Goal: Understand process/instructions: Learn how to perform a task or action

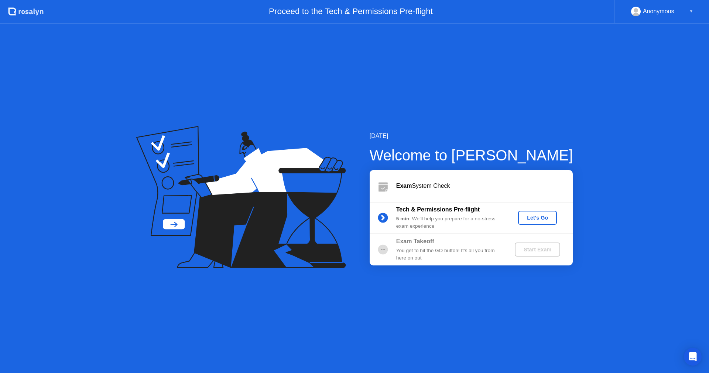
click at [530, 217] on div "Let's Go" at bounding box center [537, 218] width 33 height 6
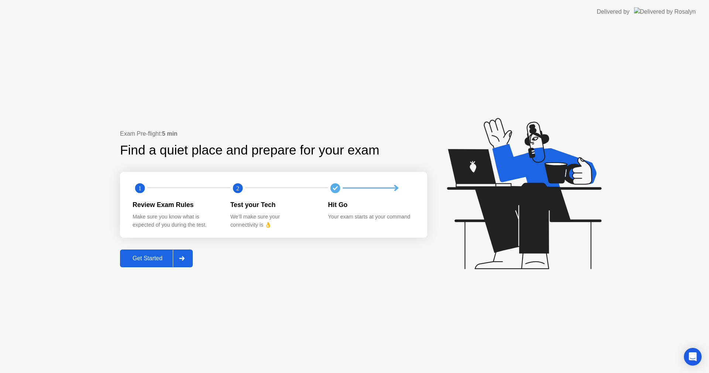
click at [160, 266] on button "Get Started" at bounding box center [156, 258] width 73 height 18
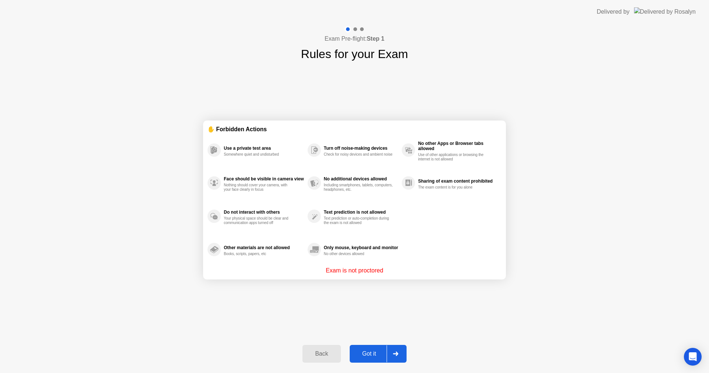
click at [390, 357] on div at bounding box center [396, 353] width 18 height 17
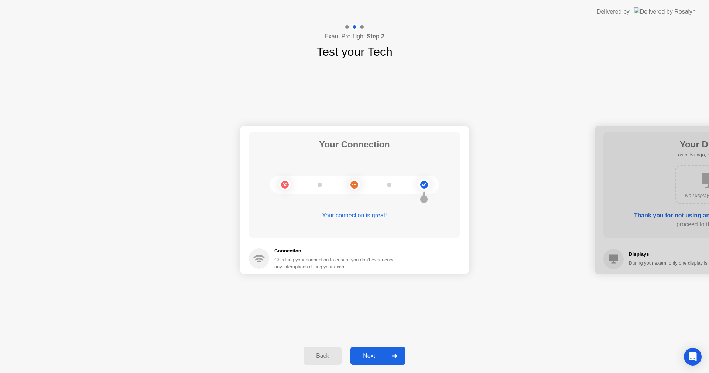
click at [408, 355] on div "Back Next" at bounding box center [354, 356] width 709 height 34
click at [398, 357] on div at bounding box center [395, 355] width 18 height 17
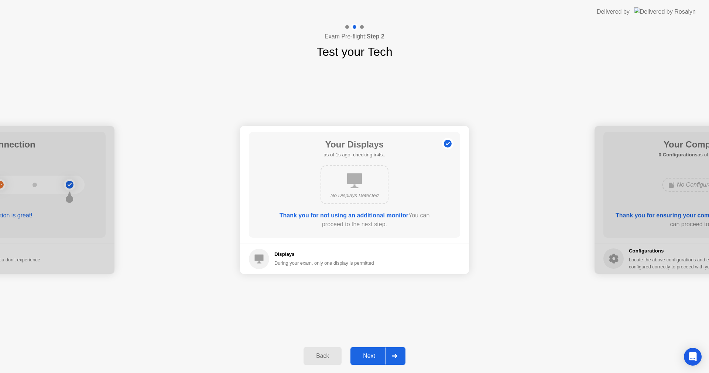
click at [397, 357] on icon at bounding box center [395, 355] width 6 height 4
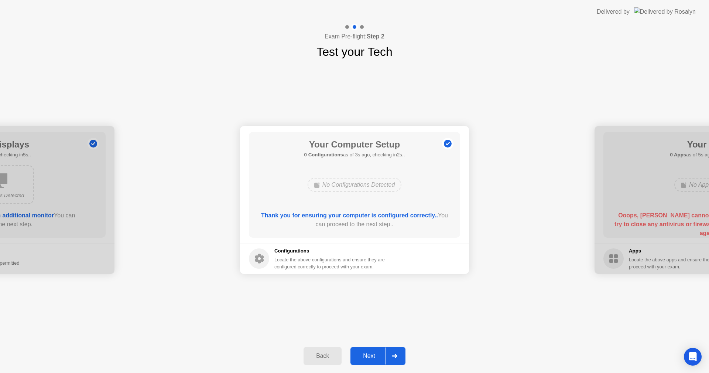
click at [396, 348] on div at bounding box center [395, 355] width 18 height 17
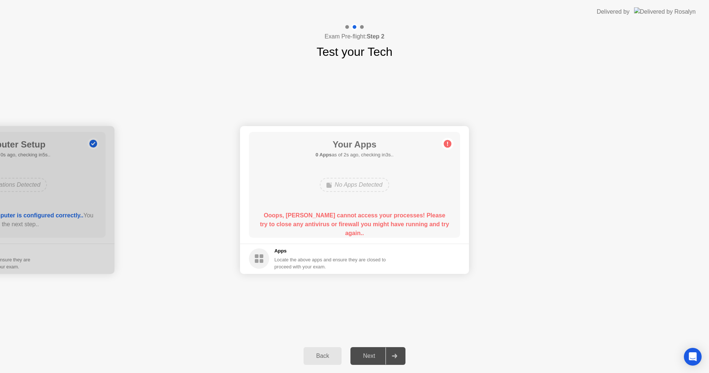
drag, startPoint x: 280, startPoint y: 217, endPoint x: 322, endPoint y: 224, distance: 41.9
click at [318, 224] on b "Ooops, [PERSON_NAME] cannot access your processes! Please try to close any anti…" at bounding box center [354, 224] width 189 height 24
click at [443, 244] on footer "Apps Locate the above apps and ensure they are closed to proceed with your exam." at bounding box center [354, 258] width 229 height 30
click at [324, 171] on div "Your Apps 0 Apps as of 2s ago, checking in3s.. No Apps Detected Ooops, [PERSON_…" at bounding box center [354, 185] width 211 height 106
drag, startPoint x: 322, startPoint y: 220, endPoint x: 414, endPoint y: 221, distance: 91.6
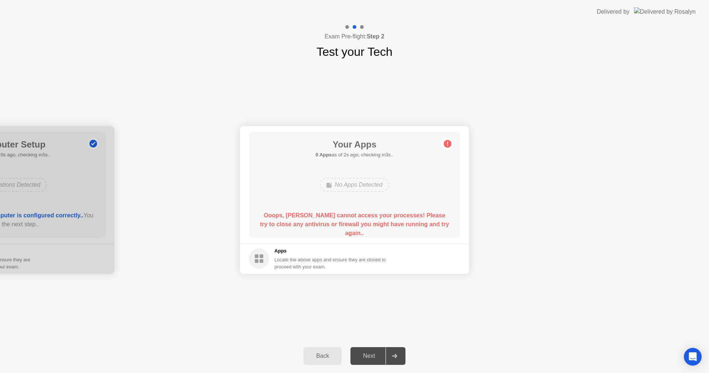
click at [352, 221] on b "Ooops, [PERSON_NAME] cannot access your processes! Please try to close any anti…" at bounding box center [354, 224] width 189 height 24
drag, startPoint x: 347, startPoint y: 155, endPoint x: 345, endPoint y: 174, distance: 19.7
click at [347, 158] on div "Your Apps 0 Apps as of 2s ago, checking in3s.. No Apps Detected Ooops, [PERSON_…" at bounding box center [354, 185] width 211 height 106
drag, startPoint x: 345, startPoint y: 174, endPoint x: 348, endPoint y: 184, distance: 10.0
click at [345, 177] on div "No Apps Detected" at bounding box center [354, 185] width 169 height 20
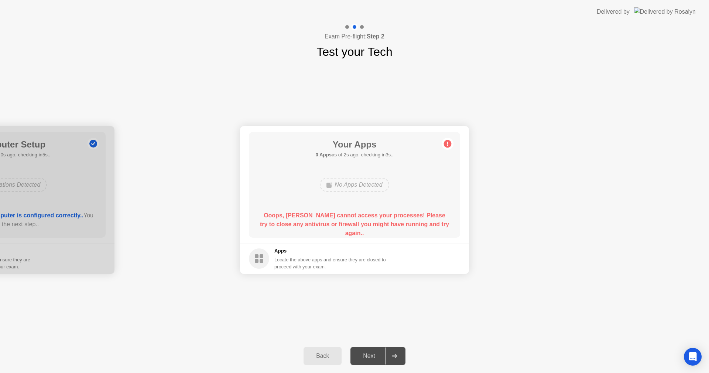
click at [348, 184] on div "No Apps Detected" at bounding box center [354, 185] width 69 height 14
drag, startPoint x: 348, startPoint y: 184, endPoint x: 354, endPoint y: 186, distance: 6.7
click at [391, 185] on div "No Apps Detected" at bounding box center [354, 185] width 169 height 20
drag, startPoint x: 354, startPoint y: 186, endPoint x: 309, endPoint y: 192, distance: 45.8
click at [321, 193] on div "No Apps Detected" at bounding box center [354, 185] width 169 height 20
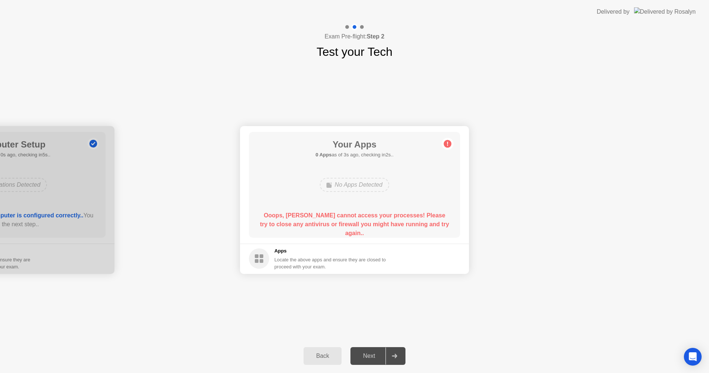
drag, startPoint x: 360, startPoint y: 190, endPoint x: 311, endPoint y: 194, distance: 49.6
click at [358, 192] on div "No Apps Detected" at bounding box center [354, 185] width 169 height 20
drag, startPoint x: 335, startPoint y: 188, endPoint x: 208, endPoint y: 197, distance: 126.9
click at [335, 189] on div "No Apps Detected" at bounding box center [354, 185] width 169 height 20
click at [285, 250] on h5 "Apps" at bounding box center [330, 250] width 112 height 7
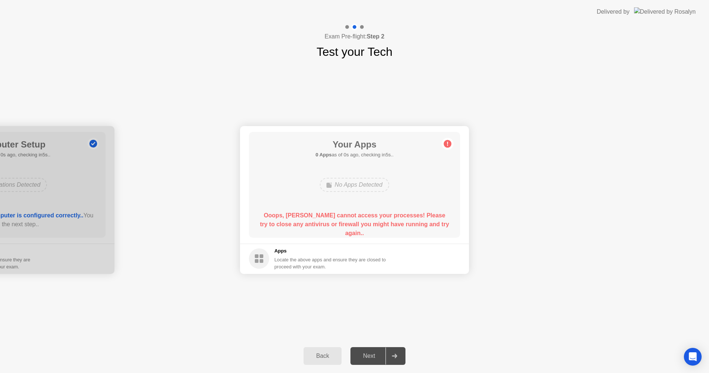
drag, startPoint x: 281, startPoint y: 252, endPoint x: 341, endPoint y: 224, distance: 66.4
click at [294, 252] on h5 "Apps" at bounding box center [330, 250] width 112 height 7
click at [273, 265] on div "Apps Locate the above apps and ensure they are closed to proceed with your exam." at bounding box center [317, 258] width 137 height 23
drag, startPoint x: 258, startPoint y: 258, endPoint x: 424, endPoint y: 254, distance: 166.2
click at [424, 254] on footer "Apps Locate the above apps and ensure they are closed to proceed with your exam." at bounding box center [354, 258] width 229 height 30
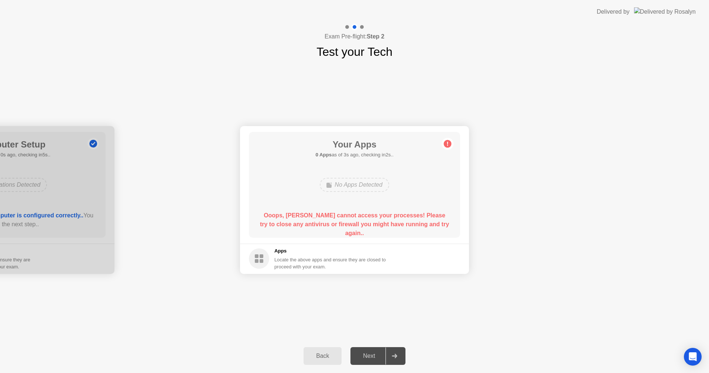
drag, startPoint x: 451, startPoint y: 249, endPoint x: 302, endPoint y: 256, distance: 149.0
click at [305, 256] on footer "Apps Locate the above apps and ensure they are closed to proceed with your exam." at bounding box center [354, 258] width 229 height 30
click at [434, 238] on main "Your Apps 0 Apps as of 2s ago, checking in3s.. No Apps Detected Ooops, [PERSON_…" at bounding box center [354, 184] width 229 height 117
click at [347, 144] on h1 "Your Apps" at bounding box center [354, 144] width 78 height 13
click at [442, 249] on footer "Apps Locate the above apps and ensure they are closed to proceed with your exam." at bounding box center [354, 258] width 229 height 30
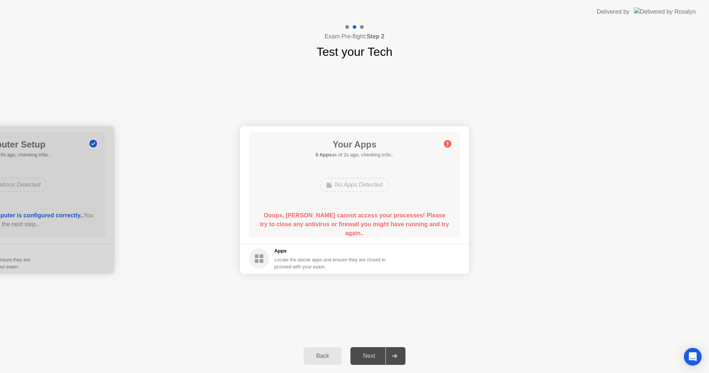
click at [449, 321] on div "Your Connection Your connection is great! Connection Checking your connection t…" at bounding box center [354, 200] width 709 height 278
click at [344, 203] on div "Your Apps 0 Apps as of 1s ago, checking in4s.. No Apps Detected Ooops, [PERSON_…" at bounding box center [354, 185] width 211 height 106
click at [381, 191] on div "No Apps Detected" at bounding box center [354, 185] width 69 height 14
click at [360, 28] on div at bounding box center [362, 27] width 4 height 4
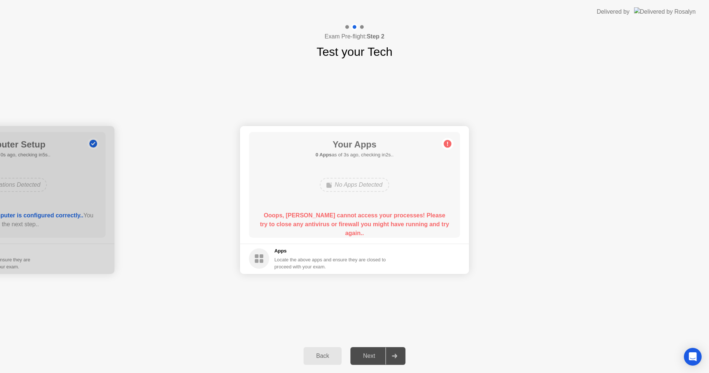
click at [365, 25] on div at bounding box center [354, 27] width 21 height 7
click at [395, 355] on icon at bounding box center [394, 355] width 5 height 4
click at [304, 239] on main "Your Apps 0 Apps as of 0s ago, checking in5s.. No Apps Detected Ooops, [PERSON_…" at bounding box center [354, 184] width 229 height 117
drag, startPoint x: 331, startPoint y: 216, endPoint x: 338, endPoint y: 216, distance: 6.3
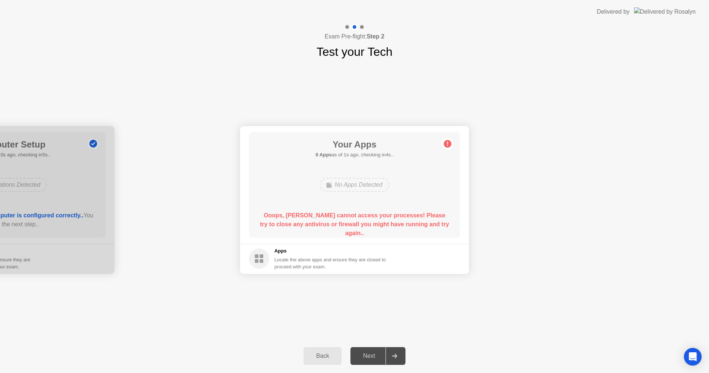
click at [335, 215] on b "Ooops, [PERSON_NAME] cannot access your processes! Please try to close any anti…" at bounding box center [354, 224] width 189 height 24
drag, startPoint x: 338, startPoint y: 216, endPoint x: 396, endPoint y: 206, distance: 59.3
click at [345, 215] on b "Ooops, [PERSON_NAME] cannot access your processes! Please try to close any anti…" at bounding box center [354, 224] width 189 height 24
drag, startPoint x: 404, startPoint y: 220, endPoint x: 426, endPoint y: 242, distance: 31.9
click at [423, 242] on main "Your Apps 0 Apps as of 1s ago, checking in4s.. No Apps Detected Ooops, [PERSON_…" at bounding box center [354, 184] width 229 height 117
